Goal: Information Seeking & Learning: Learn about a topic

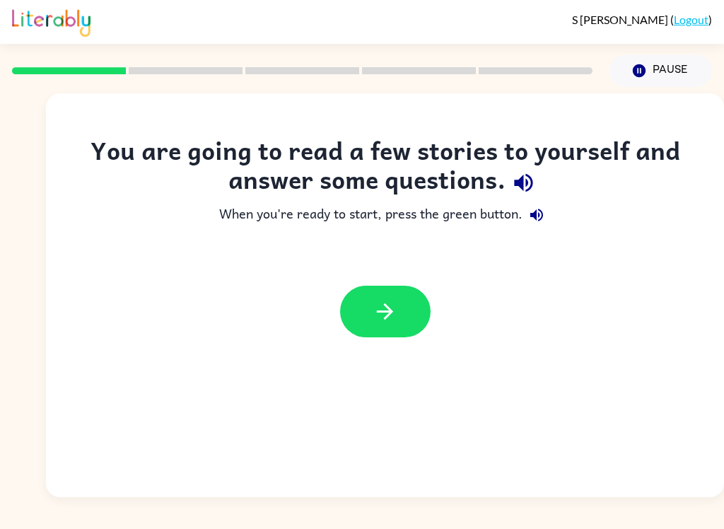
click at [386, 318] on icon "button" at bounding box center [385, 311] width 16 height 16
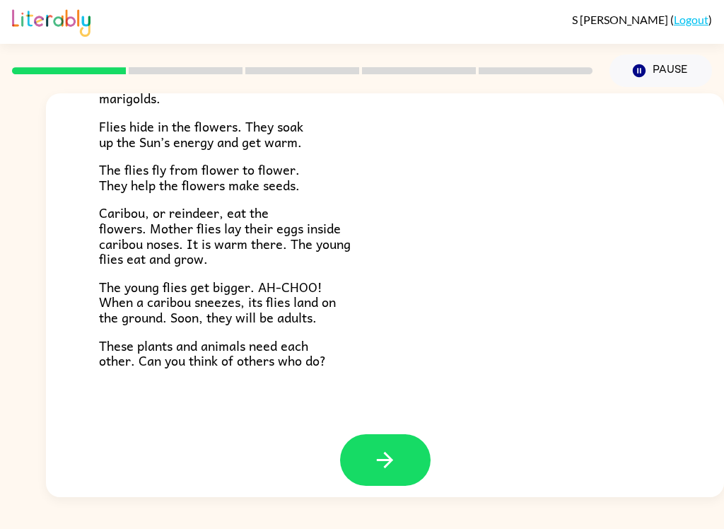
scroll to position [281, 0]
click at [401, 436] on button "button" at bounding box center [385, 461] width 91 height 52
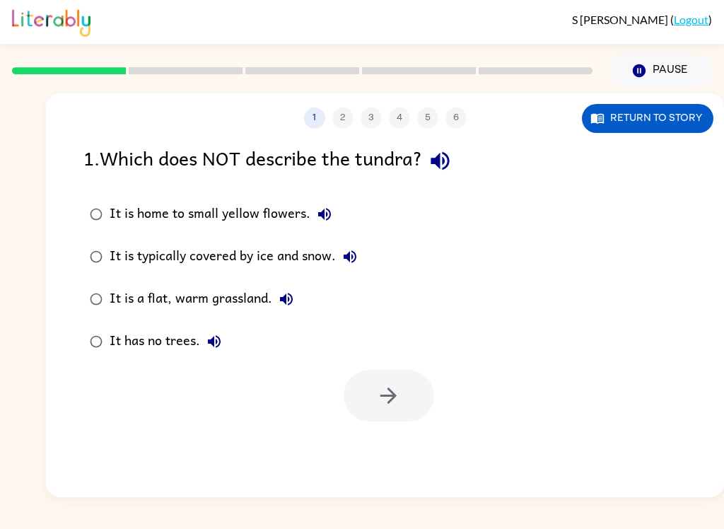
scroll to position [0, 0]
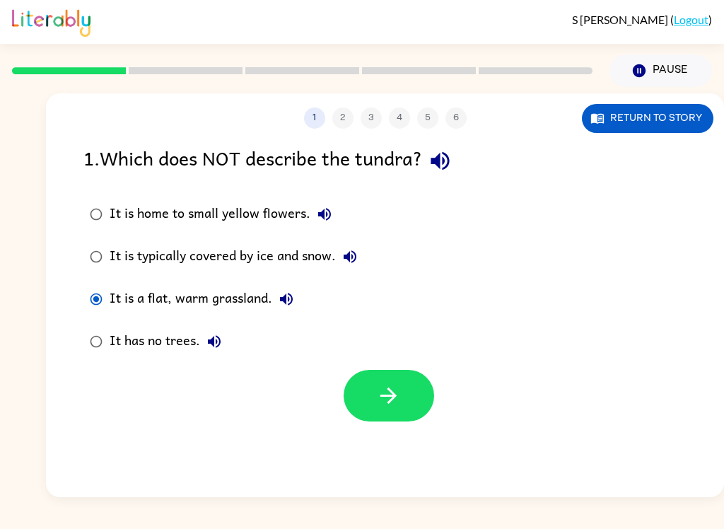
click at [398, 404] on icon "button" at bounding box center [388, 395] width 25 height 25
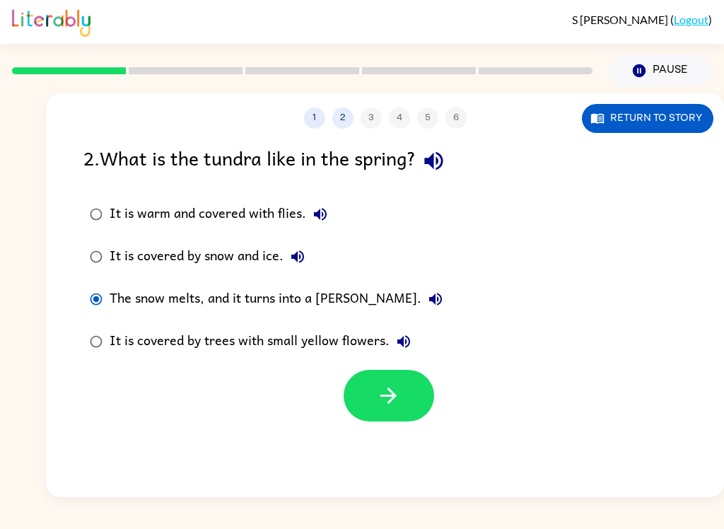
click at [412, 384] on button "button" at bounding box center [389, 396] width 91 height 52
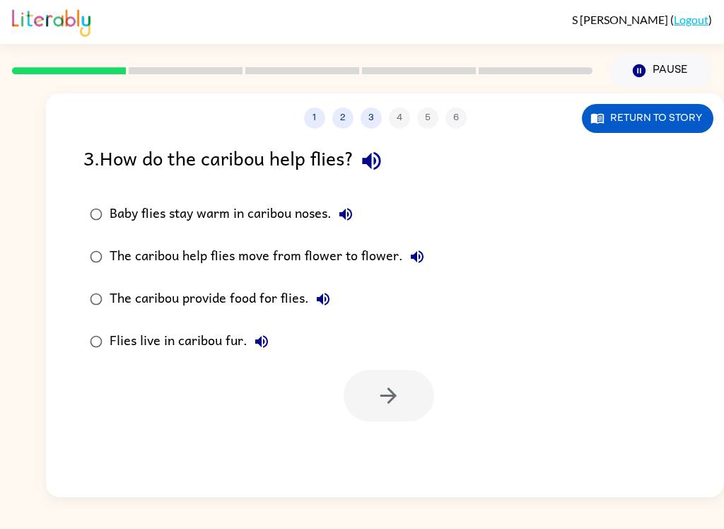
click at [377, 161] on icon "button" at bounding box center [371, 161] width 18 height 18
click at [344, 214] on icon "button" at bounding box center [346, 214] width 13 height 13
click at [419, 265] on icon "button" at bounding box center [417, 256] width 17 height 17
click at [327, 312] on button "The caribou provide food for flies." at bounding box center [323, 299] width 28 height 28
click at [258, 348] on icon "button" at bounding box center [261, 341] width 17 height 17
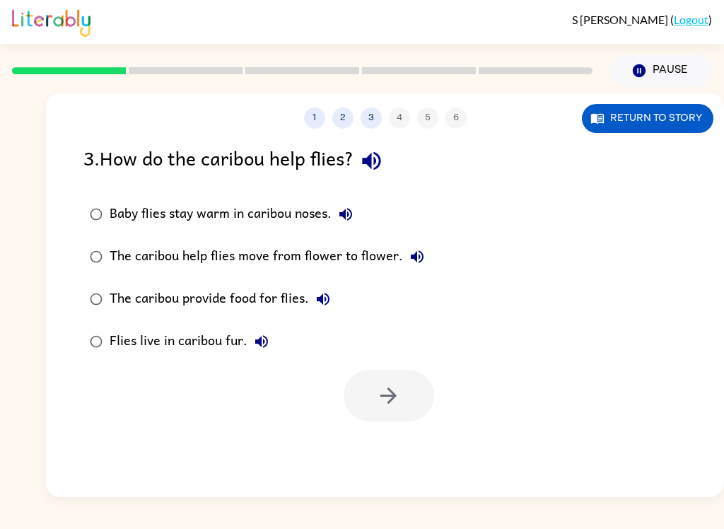
click at [357, 211] on button "Baby flies stay warm in caribou noses." at bounding box center [346, 214] width 28 height 28
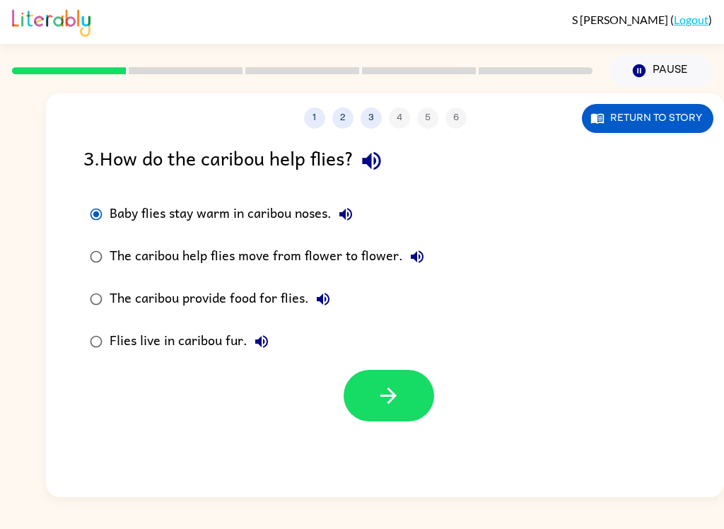
click at [354, 400] on button "button" at bounding box center [389, 396] width 91 height 52
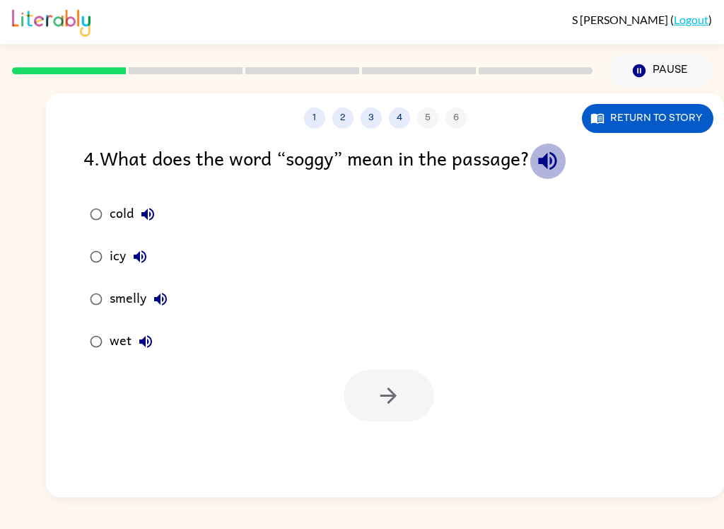
click at [560, 161] on icon "button" at bounding box center [547, 161] width 25 height 25
click at [145, 214] on icon "button" at bounding box center [147, 214] width 13 height 13
click at [140, 260] on icon "button" at bounding box center [140, 256] width 13 height 13
click at [153, 304] on icon "button" at bounding box center [160, 299] width 17 height 17
click at [136, 342] on button "wet" at bounding box center [146, 342] width 28 height 28
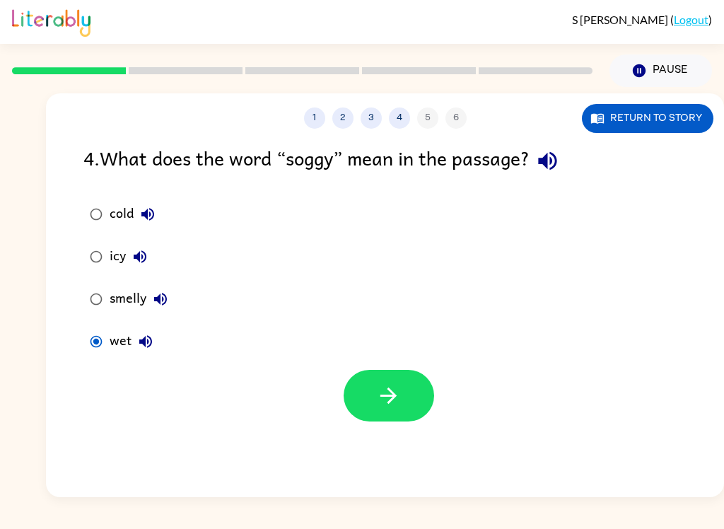
click at [385, 410] on button "button" at bounding box center [389, 396] width 91 height 52
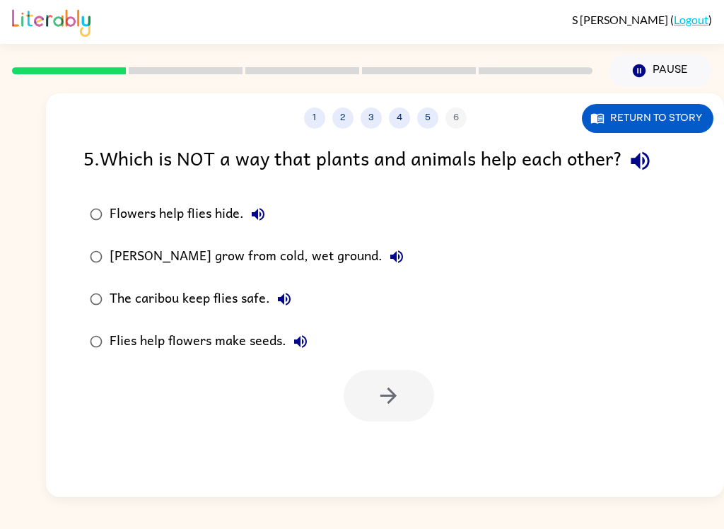
click at [642, 170] on icon "button" at bounding box center [640, 161] width 25 height 25
click at [288, 313] on button "The caribou keep flies safe." at bounding box center [284, 299] width 28 height 28
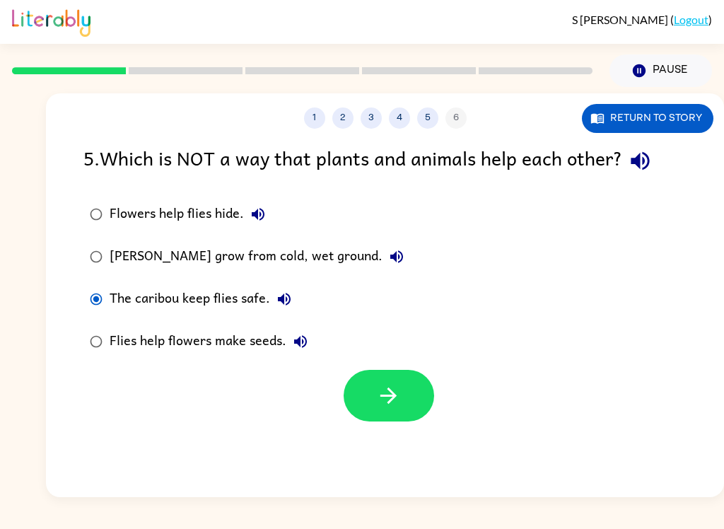
click at [694, 112] on button "Return to story" at bounding box center [648, 118] width 132 height 29
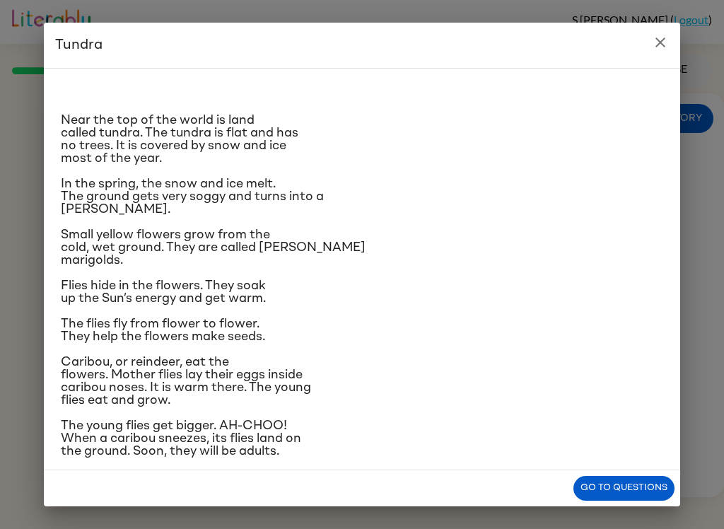
click at [662, 31] on button "close" at bounding box center [661, 42] width 28 height 28
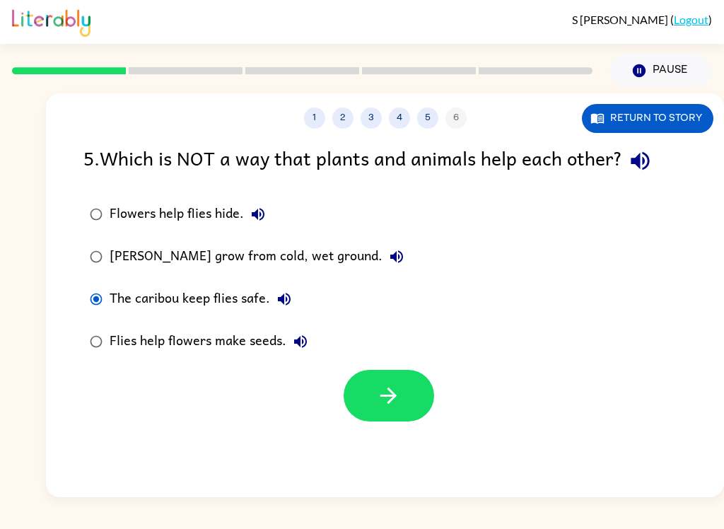
click at [395, 395] on icon "button" at bounding box center [389, 396] width 16 height 16
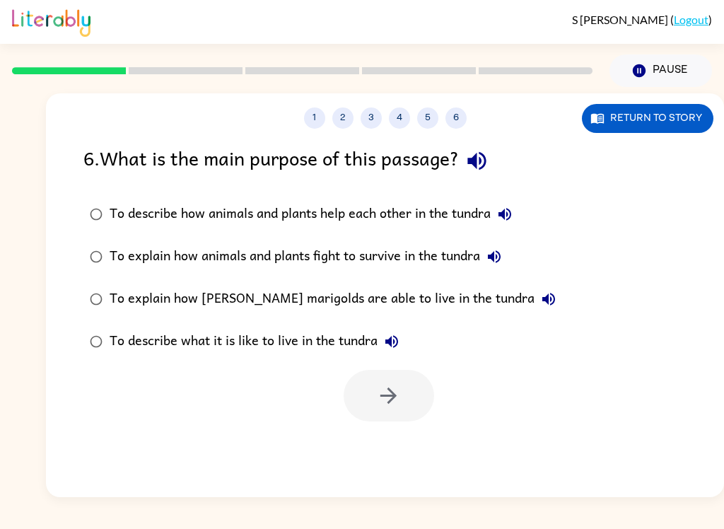
click at [495, 163] on button "button" at bounding box center [477, 161] width 36 height 36
click at [519, 217] on button "To describe how animals and plants help each other in the tundra" at bounding box center [505, 214] width 28 height 28
click at [509, 255] on button "To explain how animals and plants fight to survive in the tundra" at bounding box center [494, 257] width 28 height 28
click at [540, 303] on icon "button" at bounding box center [548, 299] width 17 height 17
click at [400, 333] on button "To describe what it is like to live in the tundra" at bounding box center [392, 342] width 28 height 28
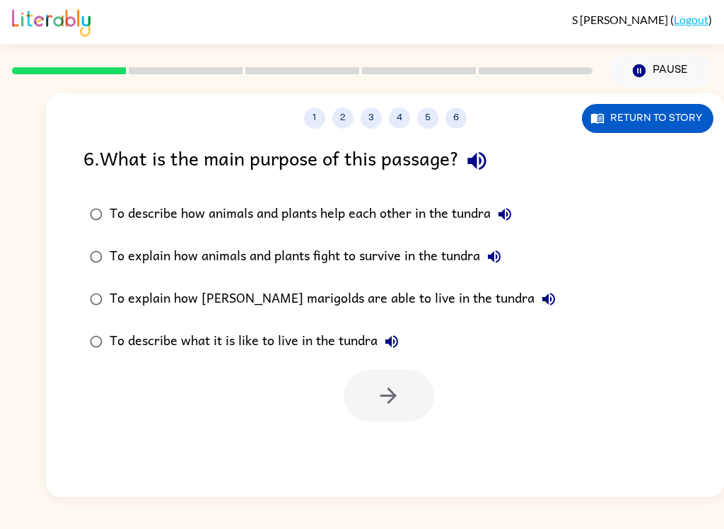
click at [510, 214] on icon "button" at bounding box center [505, 214] width 13 height 13
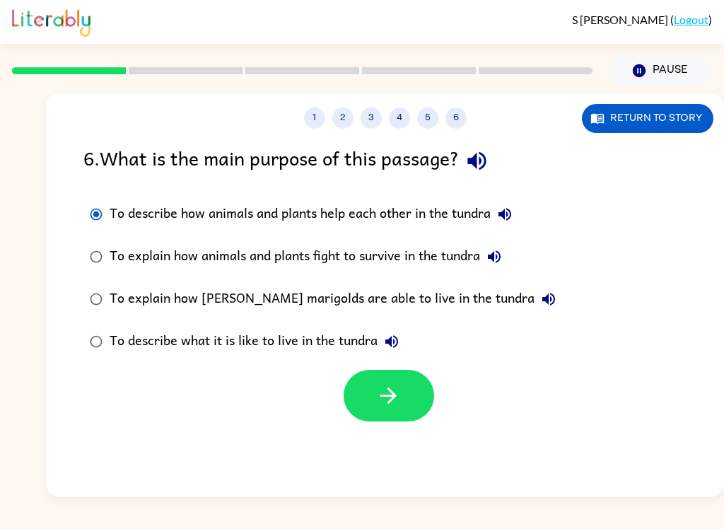
click at [401, 402] on button "button" at bounding box center [389, 396] width 91 height 52
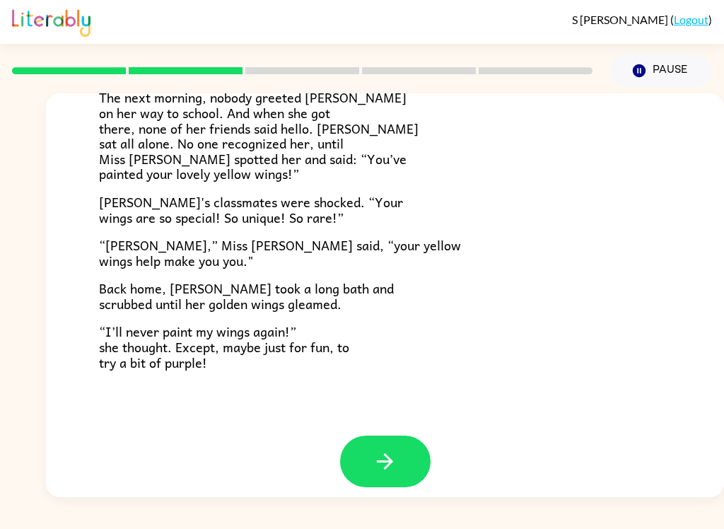
scroll to position [383, 0]
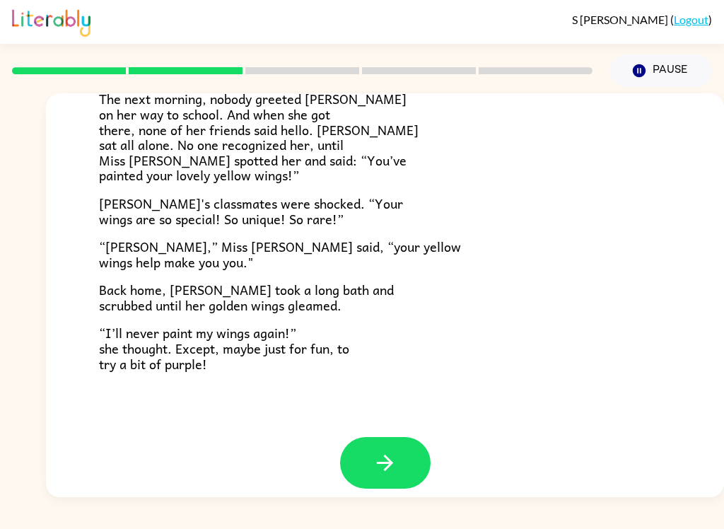
click at [378, 456] on icon "button" at bounding box center [385, 463] width 25 height 25
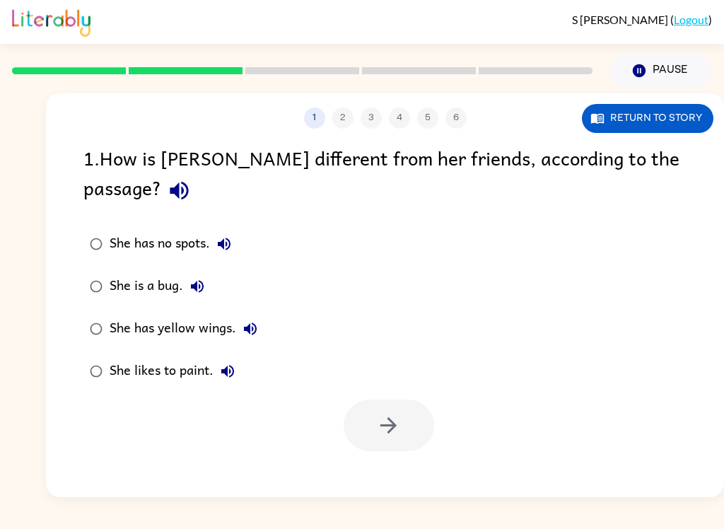
scroll to position [0, 0]
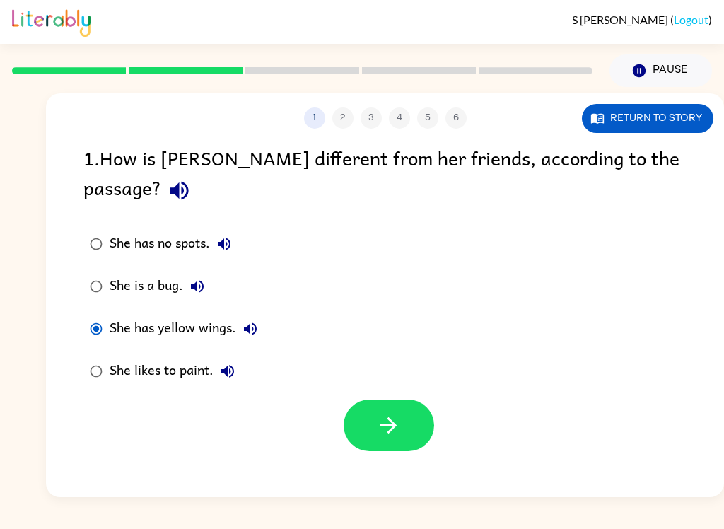
click at [393, 414] on button "button" at bounding box center [389, 426] width 91 height 52
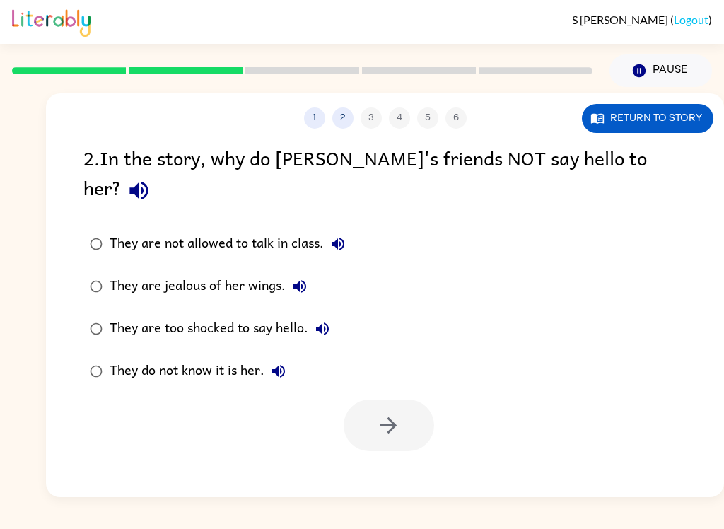
click at [275, 363] on icon "button" at bounding box center [278, 371] width 17 height 17
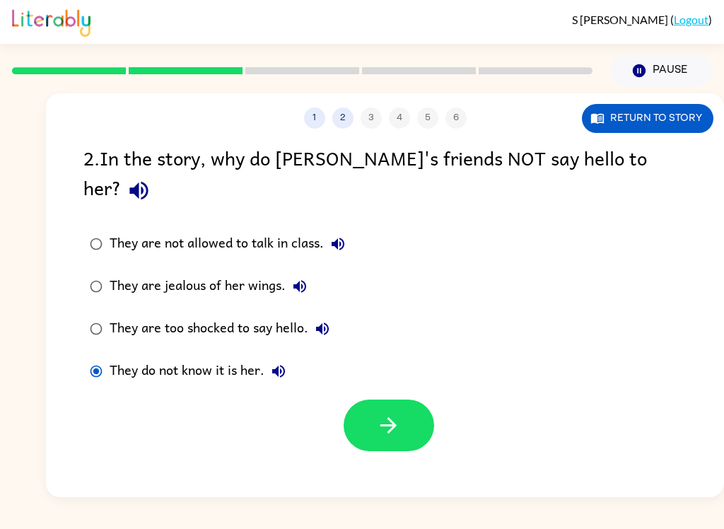
click at [383, 411] on button "button" at bounding box center [389, 426] width 91 height 52
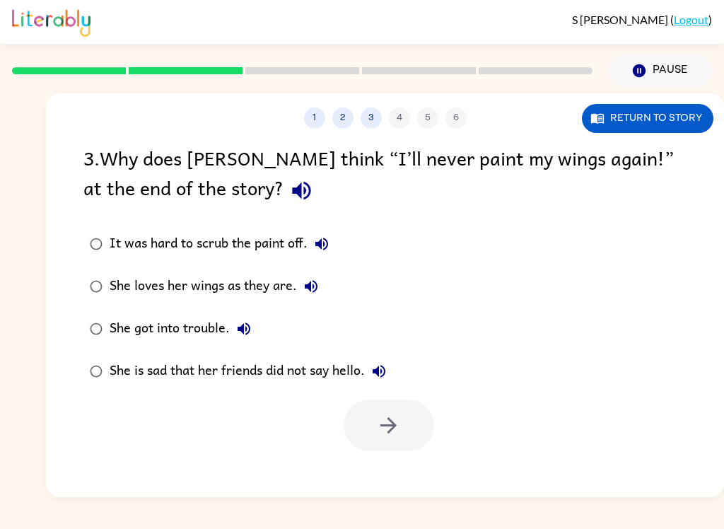
click at [289, 186] on icon "button" at bounding box center [301, 190] width 25 height 25
click at [388, 377] on icon "button" at bounding box center [379, 371] width 17 height 17
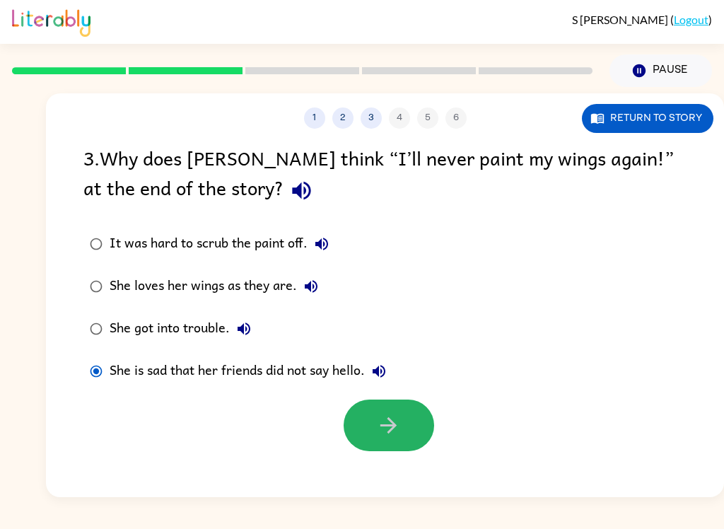
click at [392, 444] on button "button" at bounding box center [389, 426] width 91 height 52
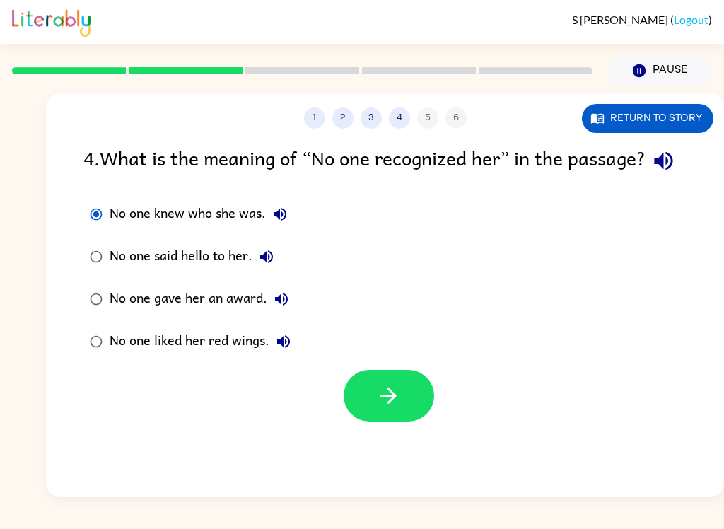
click at [400, 408] on icon "button" at bounding box center [388, 395] width 25 height 25
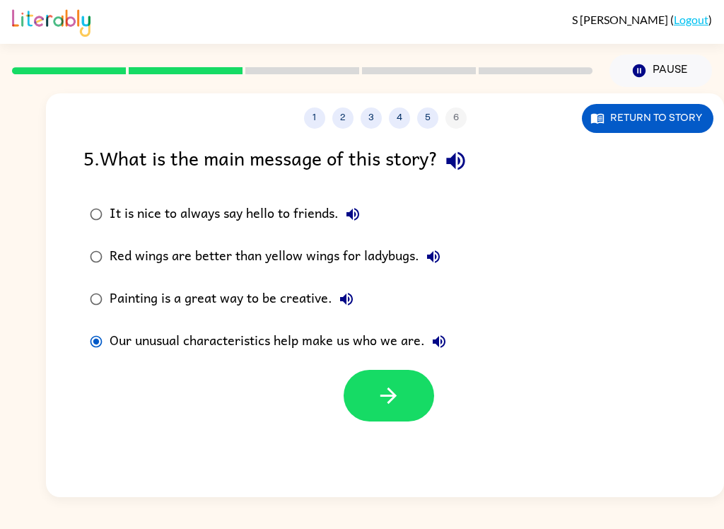
click at [393, 407] on icon "button" at bounding box center [388, 395] width 25 height 25
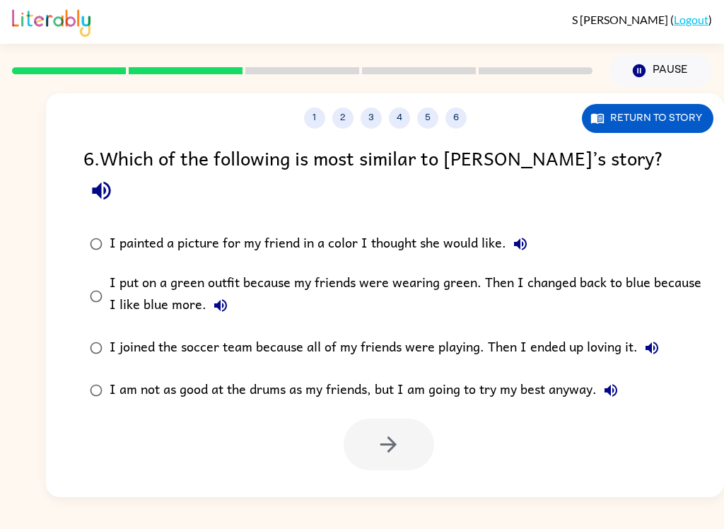
click at [530, 230] on button "I painted a picture for my friend in a color I thought she would like." at bounding box center [520, 244] width 28 height 28
click at [212, 297] on icon "button" at bounding box center [220, 305] width 17 height 17
click at [649, 342] on icon "button" at bounding box center [652, 348] width 13 height 13
click at [618, 382] on icon "button" at bounding box center [611, 390] width 17 height 17
click at [519, 238] on icon "button" at bounding box center [520, 244] width 13 height 13
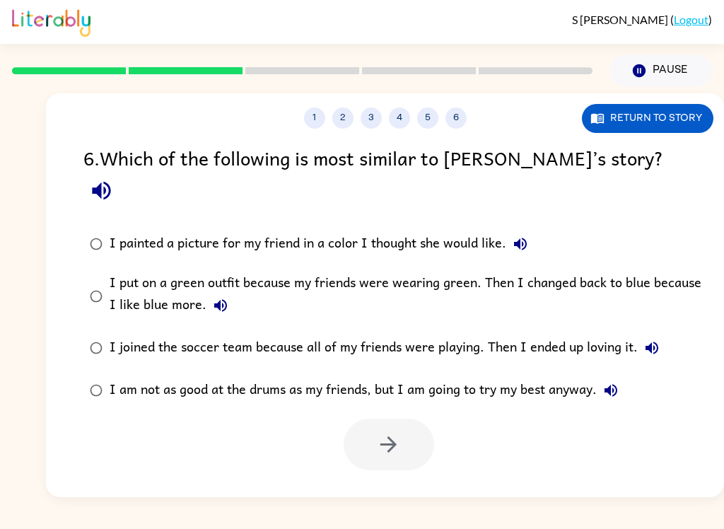
click at [84, 277] on label "I put on a green outfit because my friends were wearing green. Then I changed b…" at bounding box center [394, 296] width 637 height 62
click at [406, 422] on button "button" at bounding box center [389, 445] width 91 height 52
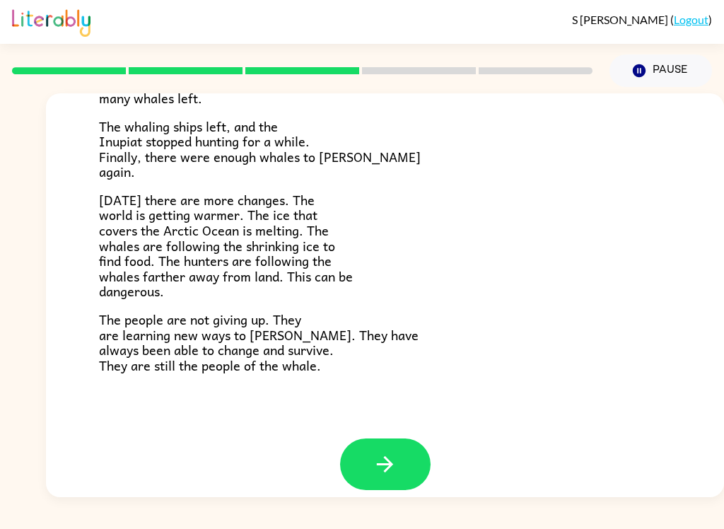
scroll to position [461, 0]
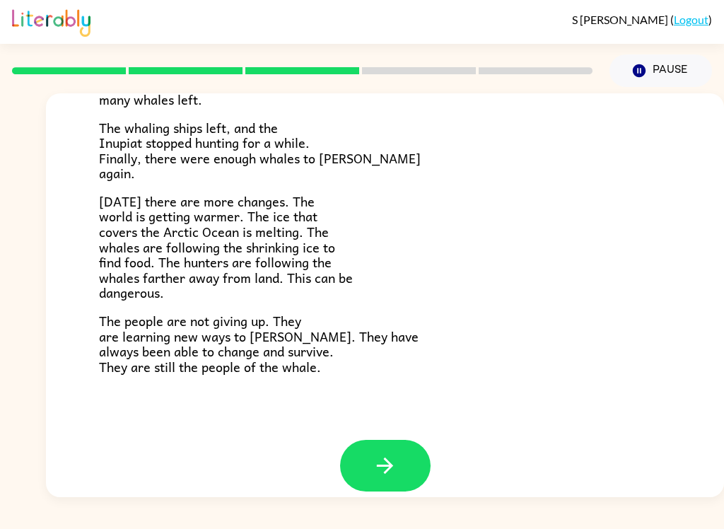
click at [407, 449] on button "button" at bounding box center [385, 466] width 91 height 52
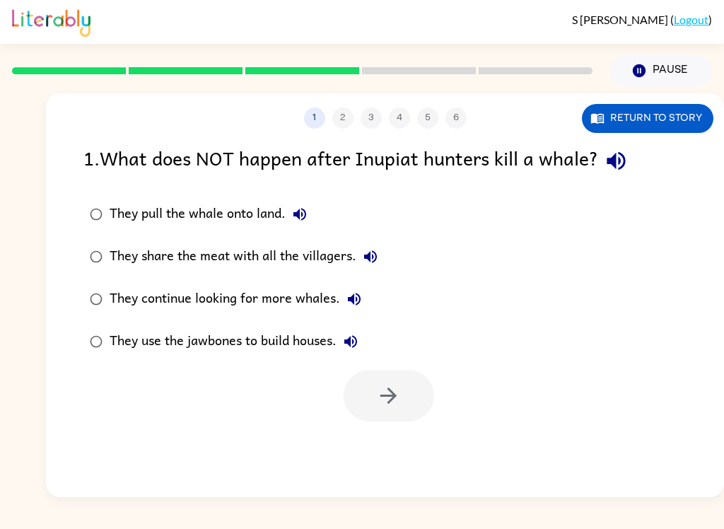
click at [302, 226] on button "They pull the whale onto land." at bounding box center [300, 214] width 28 height 28
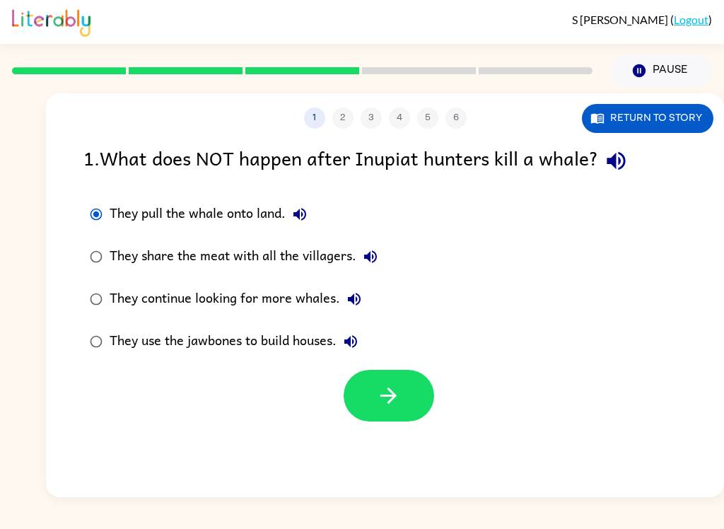
click at [388, 393] on icon "button" at bounding box center [388, 395] width 25 height 25
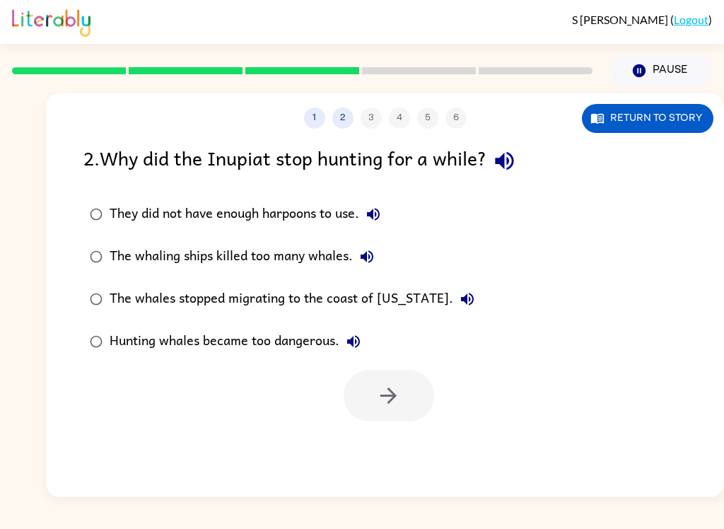
click at [514, 166] on icon "button" at bounding box center [504, 161] width 18 height 18
click at [373, 265] on icon "button" at bounding box center [367, 256] width 17 height 17
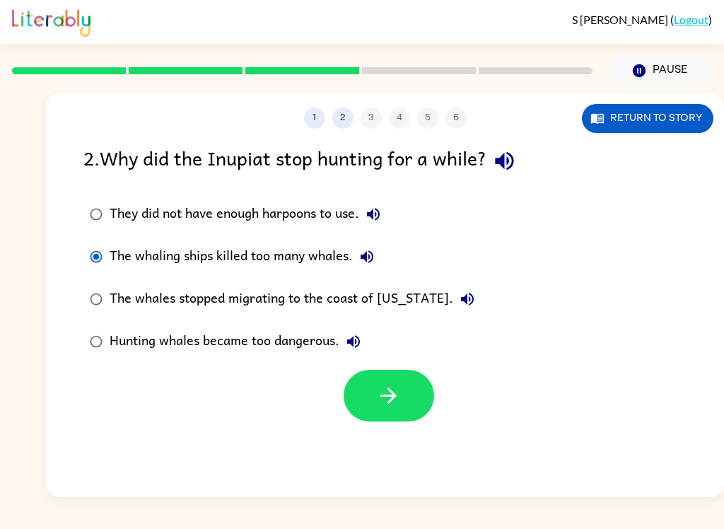
click at [378, 407] on icon "button" at bounding box center [388, 395] width 25 height 25
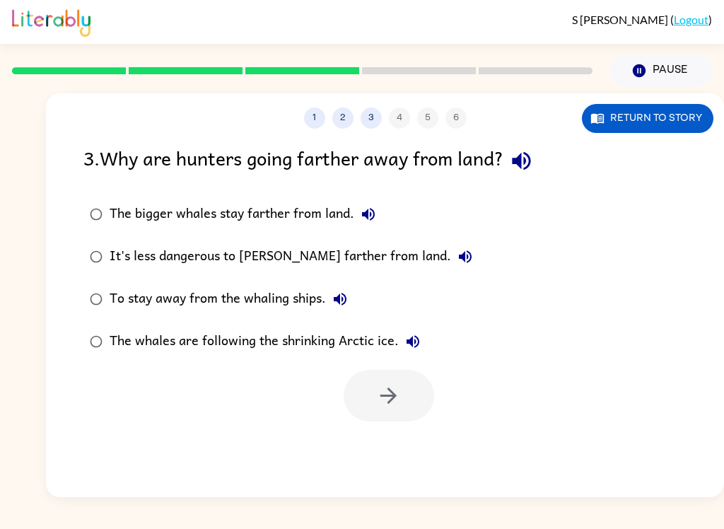
click at [402, 407] on div at bounding box center [389, 396] width 91 height 52
click at [78, 332] on label "The whales are following the shrinking Arctic ice." at bounding box center [281, 341] width 411 height 42
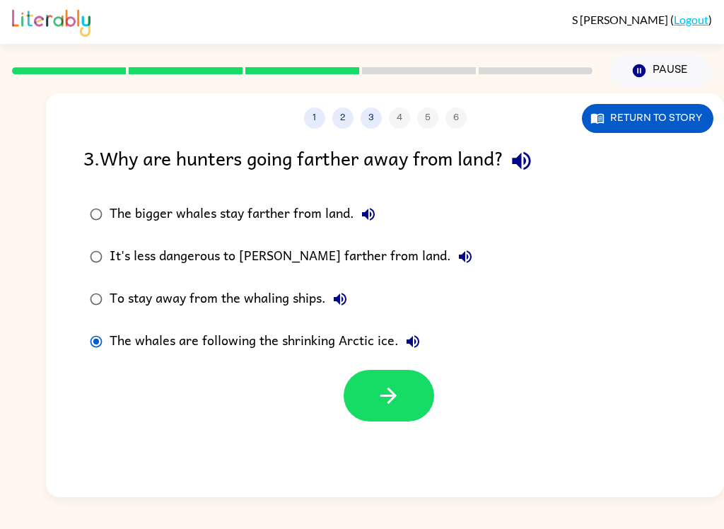
click at [411, 413] on button "button" at bounding box center [389, 396] width 91 height 52
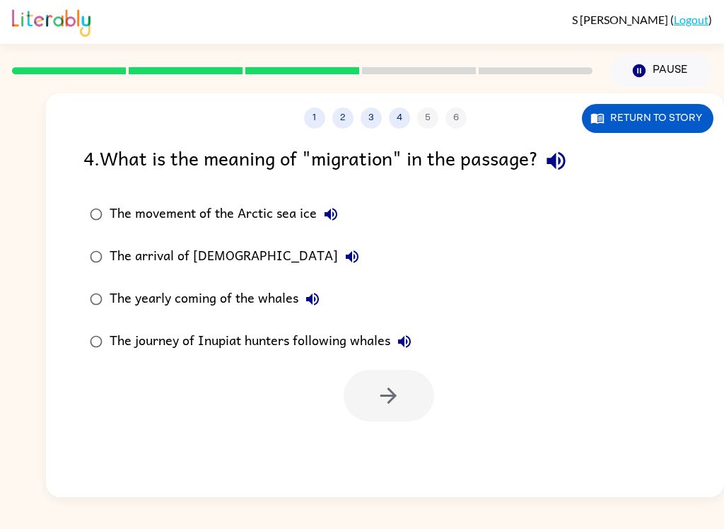
click at [574, 162] on button "button" at bounding box center [556, 161] width 36 height 36
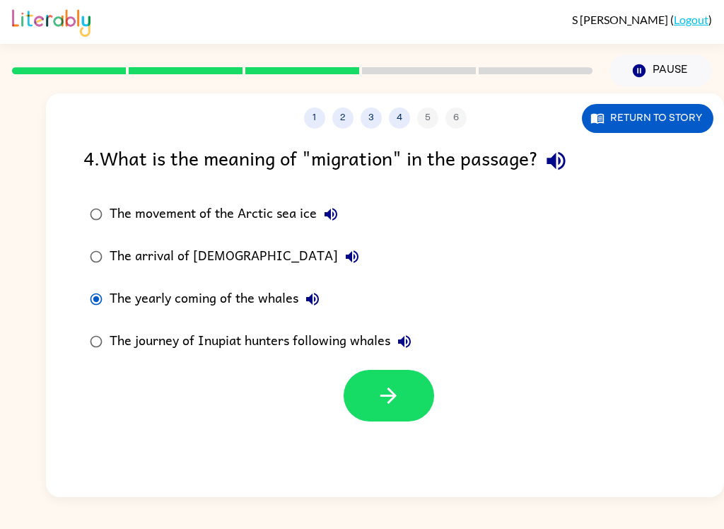
click at [307, 296] on icon "button" at bounding box center [312, 299] width 17 height 17
click at [402, 410] on button "button" at bounding box center [389, 396] width 91 height 52
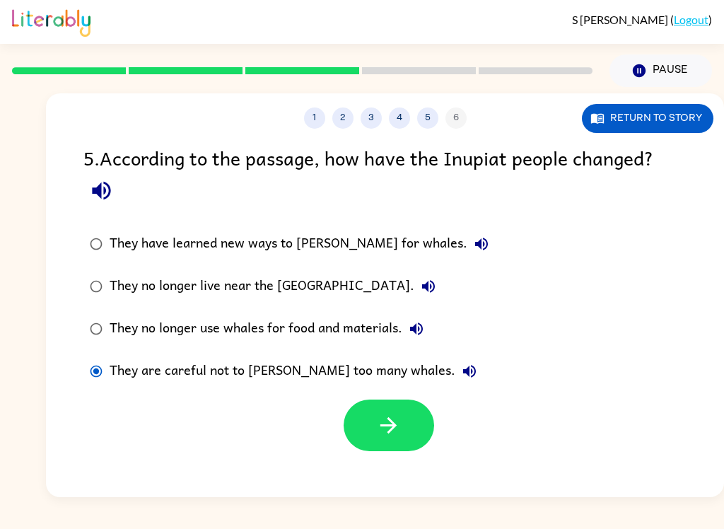
click at [386, 429] on icon "button" at bounding box center [388, 425] width 25 height 25
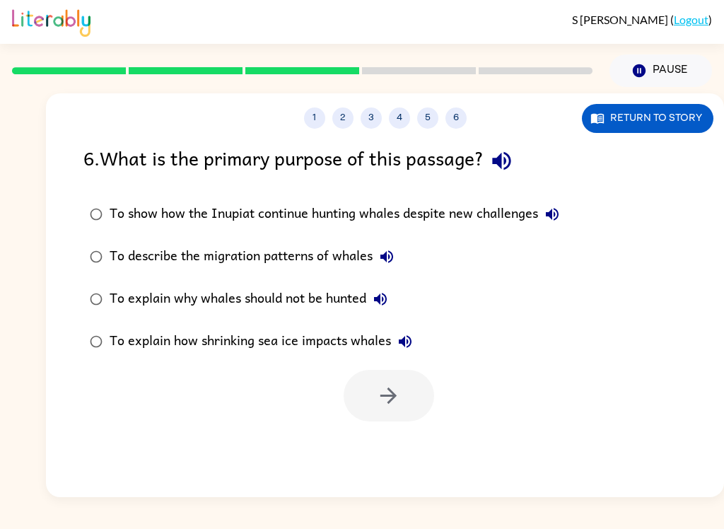
click at [560, 216] on icon "button" at bounding box center [552, 214] width 17 height 17
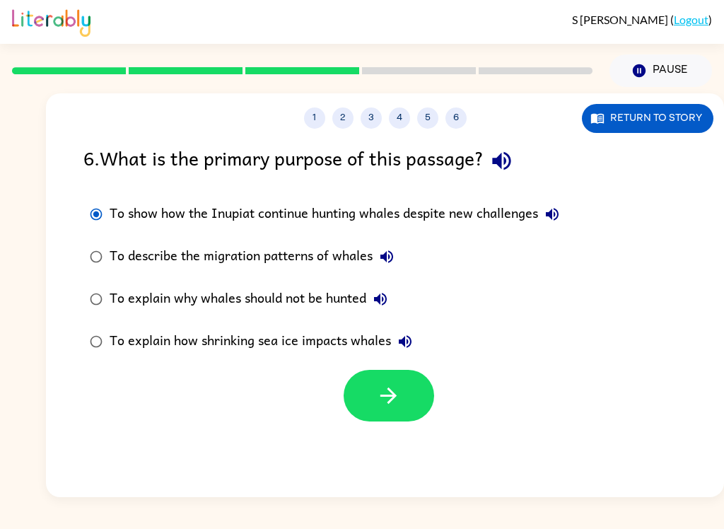
click at [406, 407] on button "button" at bounding box center [389, 396] width 91 height 52
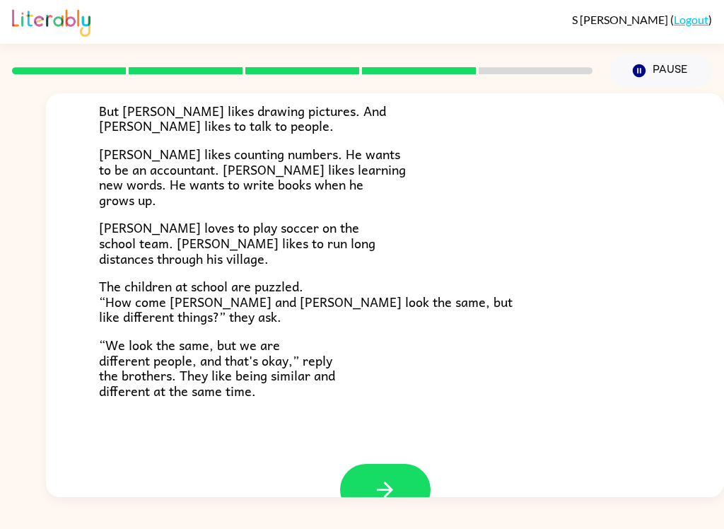
scroll to position [265, 0]
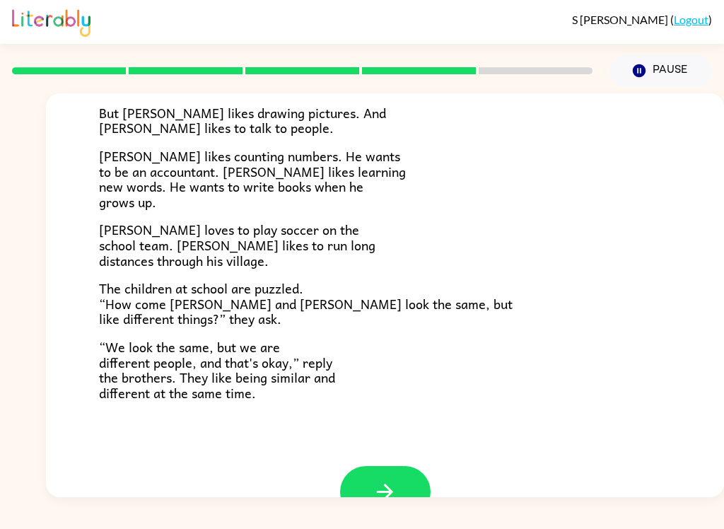
click at [653, 58] on button "Pause Pause" at bounding box center [661, 70] width 103 height 33
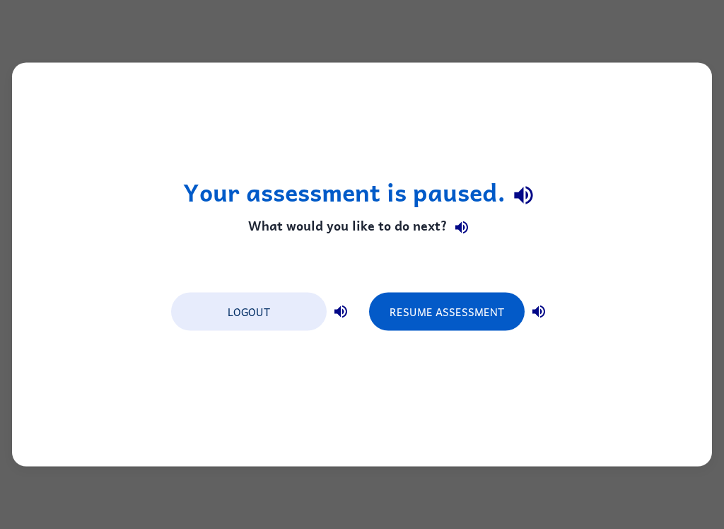
click at [458, 309] on button "Resume Assessment" at bounding box center [447, 312] width 156 height 38
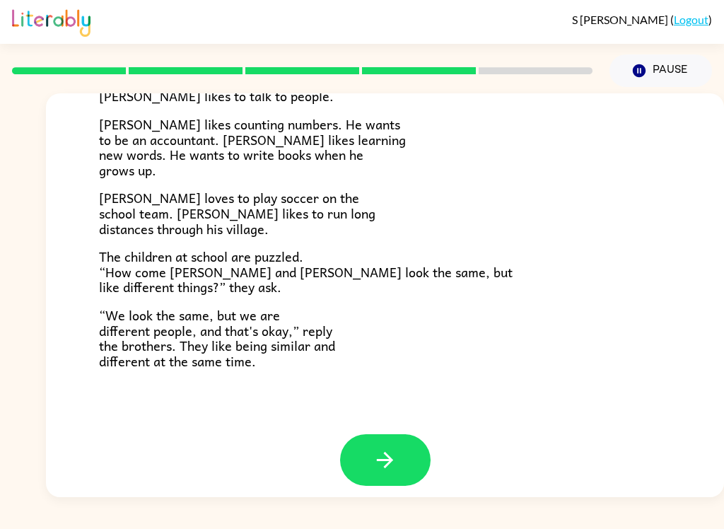
scroll to position [296, 0]
click at [400, 454] on button "button" at bounding box center [385, 461] width 91 height 52
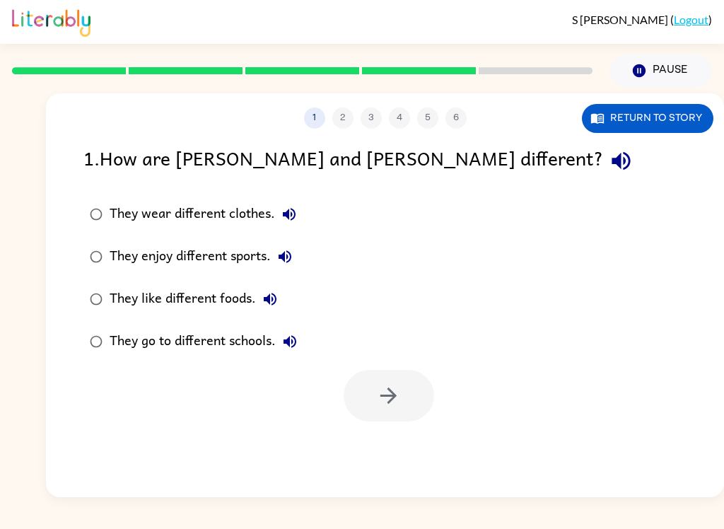
scroll to position [0, 0]
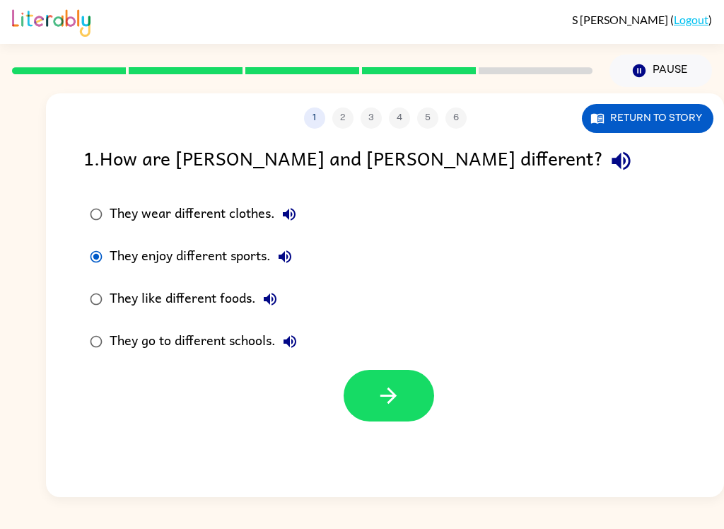
click at [364, 393] on button "button" at bounding box center [389, 396] width 91 height 52
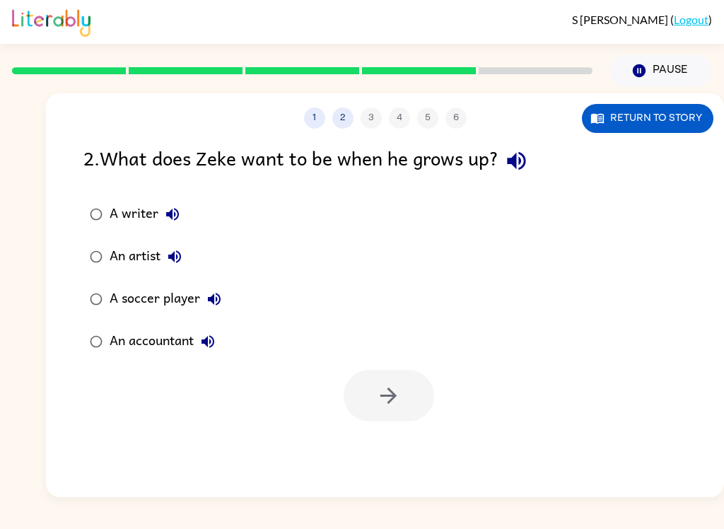
click at [656, 112] on button "Return to story" at bounding box center [648, 118] width 132 height 29
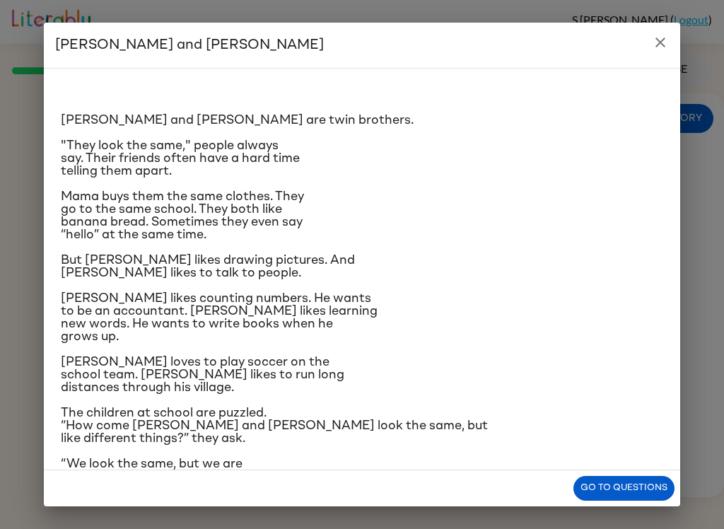
click at [666, 30] on button "close" at bounding box center [661, 42] width 28 height 28
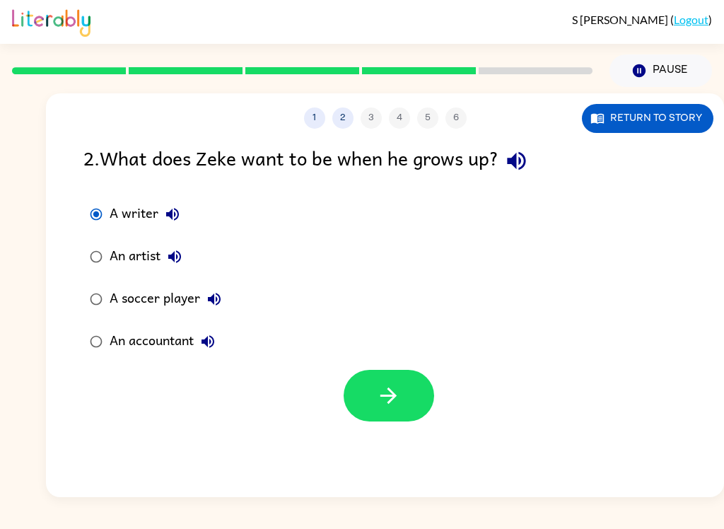
click at [404, 410] on button "button" at bounding box center [389, 396] width 91 height 52
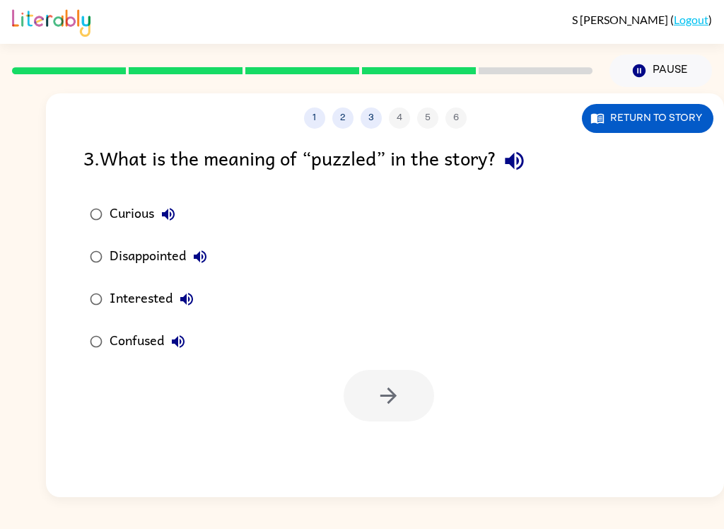
click at [651, 112] on button "Return to story" at bounding box center [648, 118] width 132 height 29
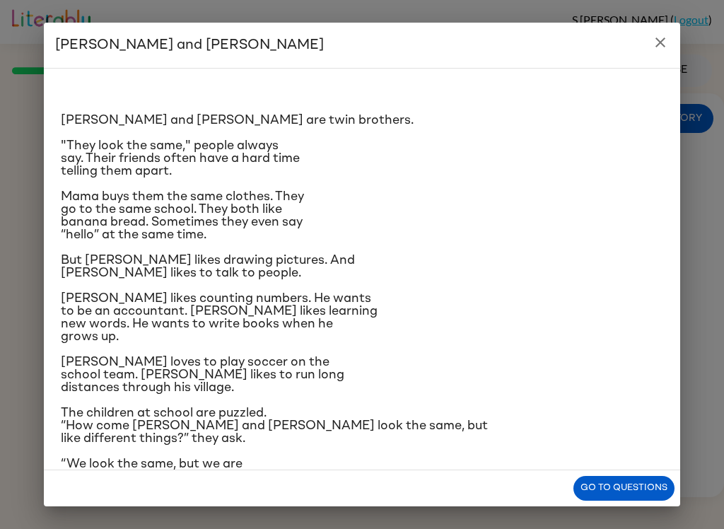
scroll to position [-1, 0]
click at [697, 144] on div "[PERSON_NAME] and [PERSON_NAME] and [PERSON_NAME] are twin brothers. "They look…" at bounding box center [362, 264] width 724 height 529
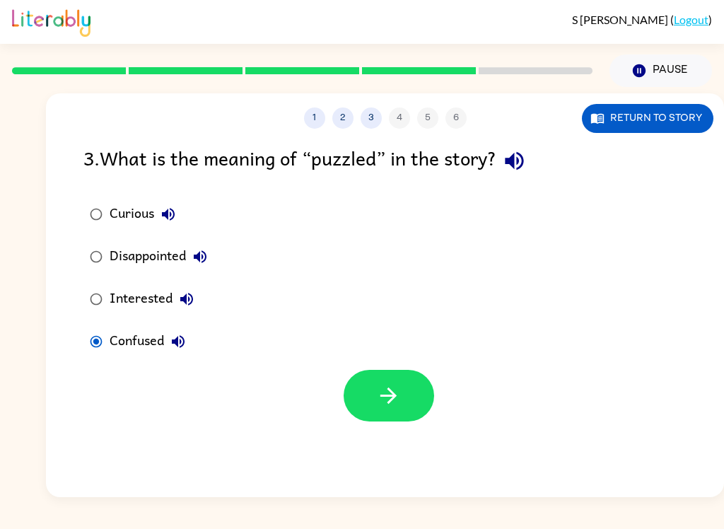
click at [390, 392] on icon "button" at bounding box center [389, 396] width 16 height 16
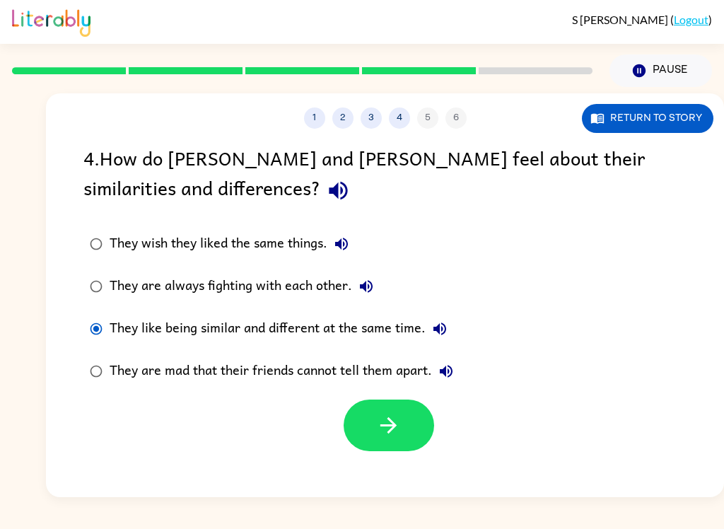
click at [412, 419] on button "button" at bounding box center [389, 426] width 91 height 52
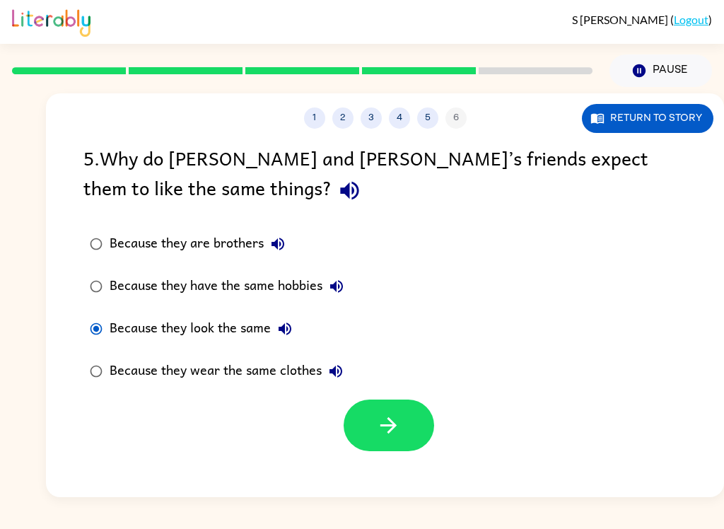
click at [361, 444] on button "button" at bounding box center [389, 426] width 91 height 52
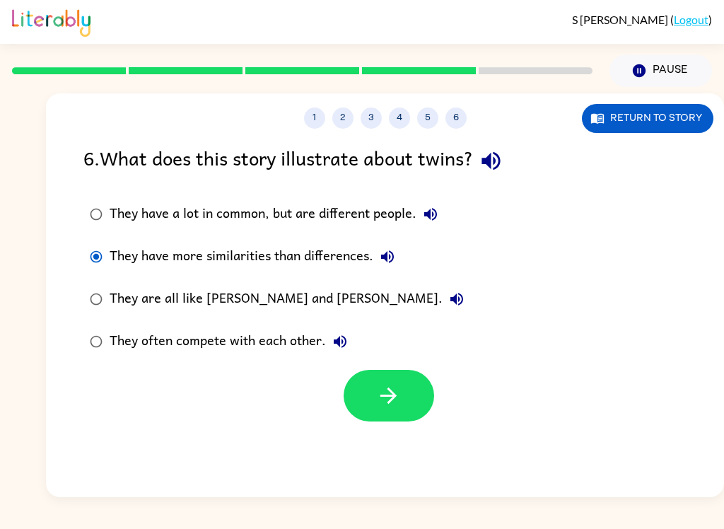
click at [395, 389] on icon "button" at bounding box center [388, 395] width 25 height 25
